Goal: Navigation & Orientation: Find specific page/section

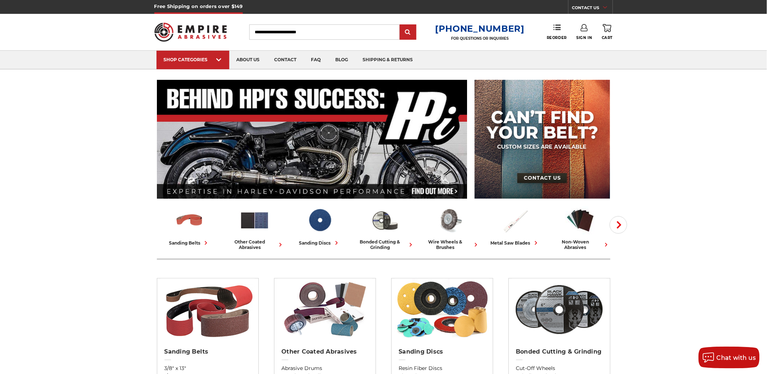
click at [472, 135] on aside at bounding box center [538, 139] width 143 height 119
